Goal: Task Accomplishment & Management: Manage account settings

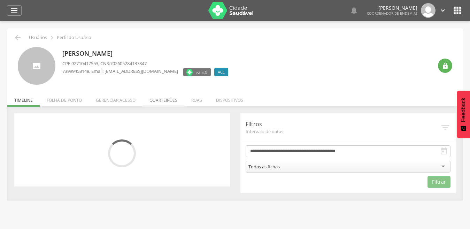
click at [166, 99] on li "Quarteirões" at bounding box center [163, 98] width 42 height 16
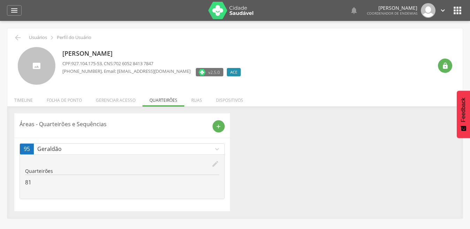
click at [214, 164] on icon "edit" at bounding box center [215, 164] width 8 height 8
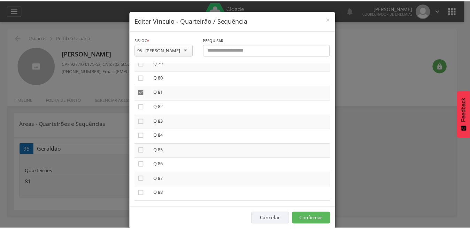
scroll to position [1159, 0]
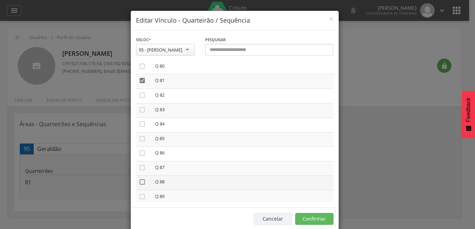
click at [139, 182] on icon "" at bounding box center [142, 181] width 7 height 7
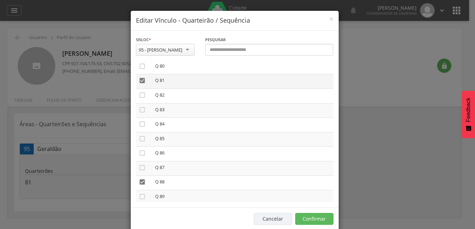
click at [139, 80] on icon "" at bounding box center [142, 80] width 7 height 7
click at [309, 220] on button "Confirmar" at bounding box center [315, 219] width 38 height 12
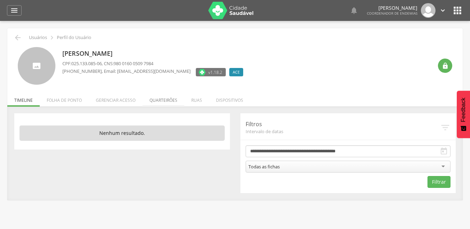
click at [159, 101] on li "Quarteirões" at bounding box center [163, 98] width 42 height 16
click at [159, 101] on ul "Início Produtividade Timeline Folha de ponto Remapeamento Gerenciar acesso Quar…" at bounding box center [234, 100] width 455 height 6
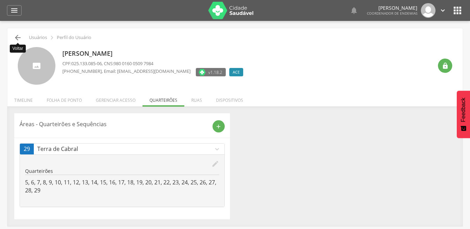
click at [14, 37] on icon "" at bounding box center [18, 37] width 8 height 8
